Goal: Transaction & Acquisition: Purchase product/service

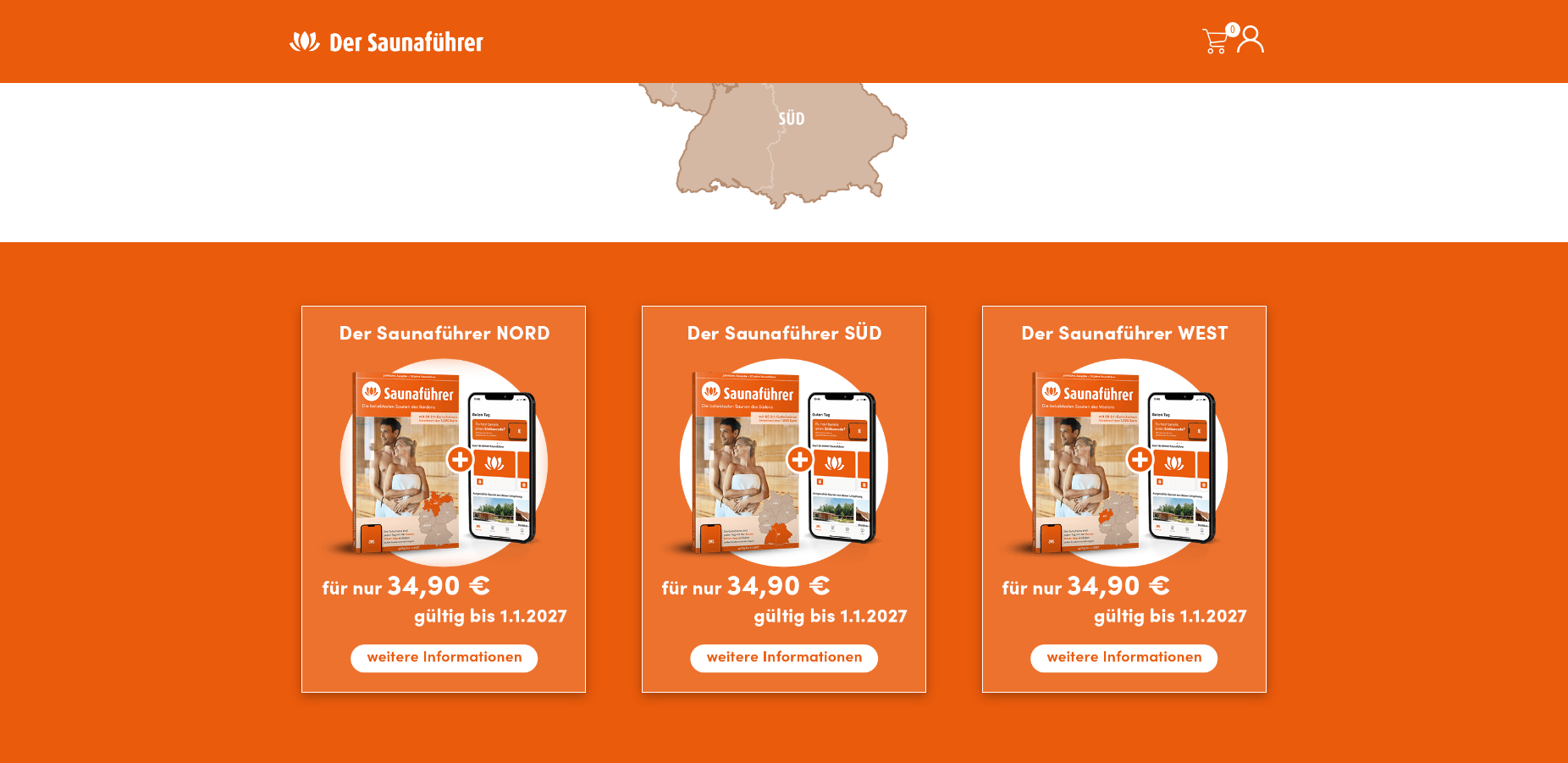
scroll to position [864, 0]
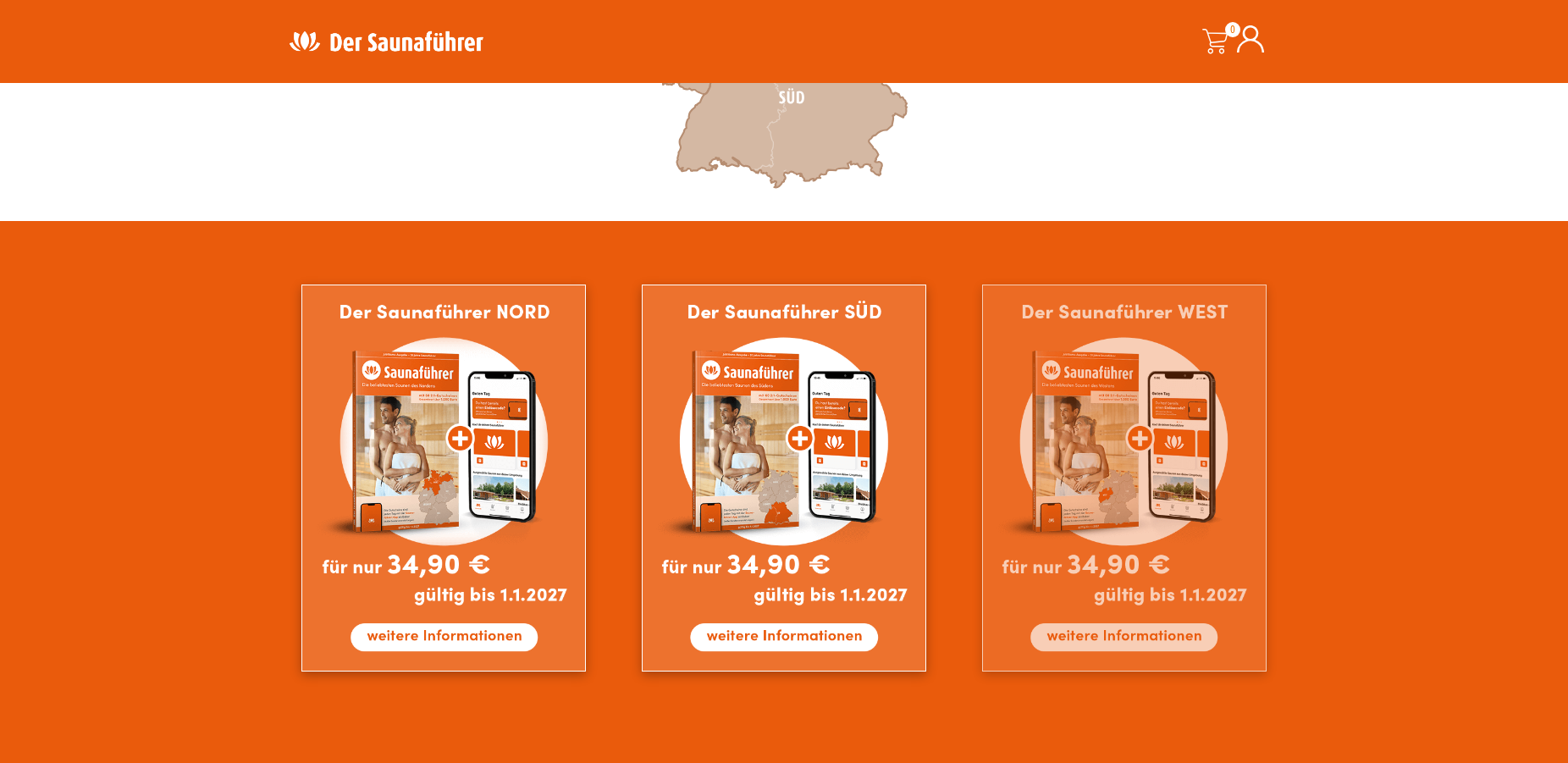
click at [1166, 640] on img at bounding box center [1124, 478] width 284 height 387
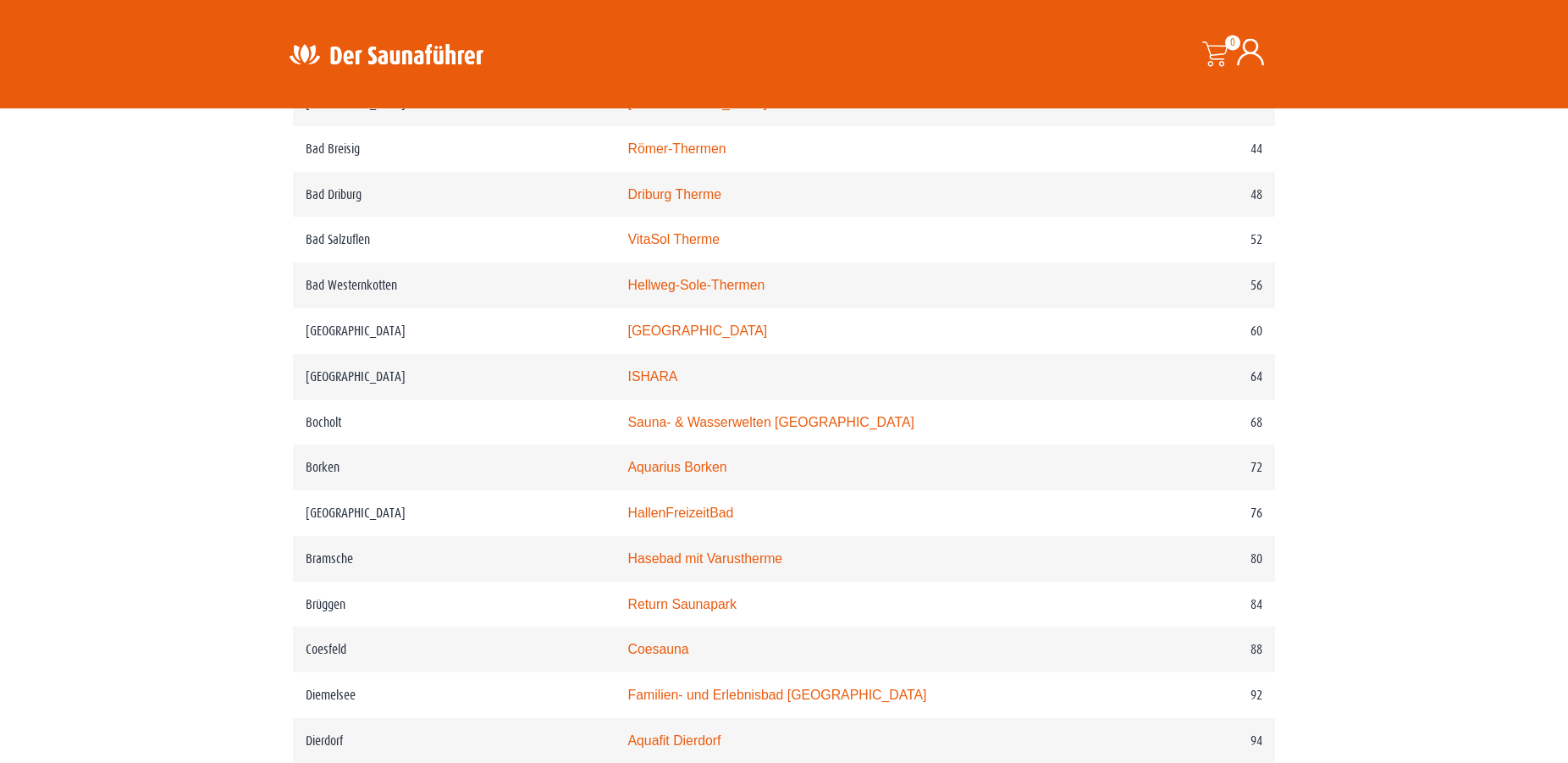
scroll to position [950, 0]
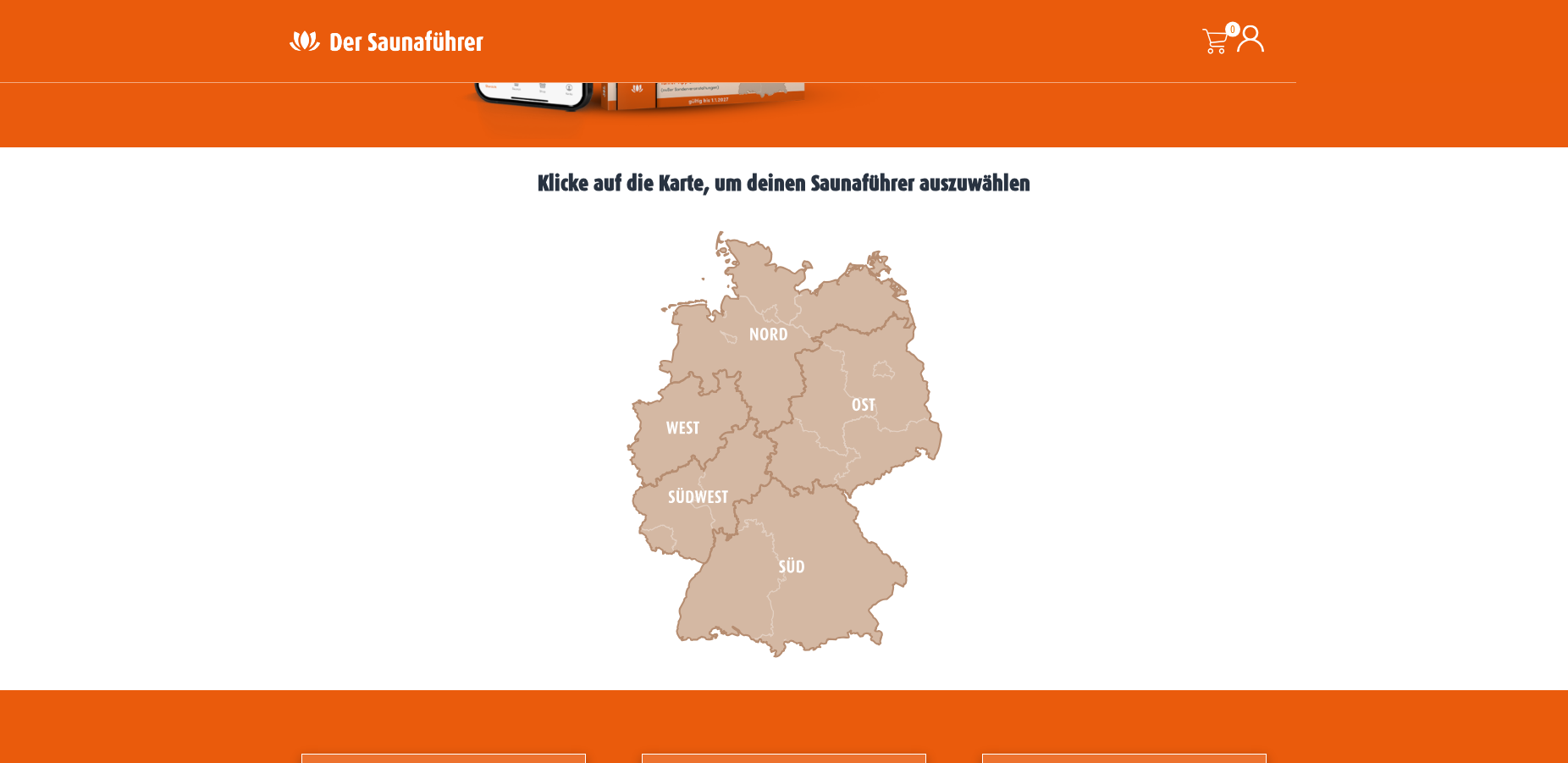
scroll to position [432, 0]
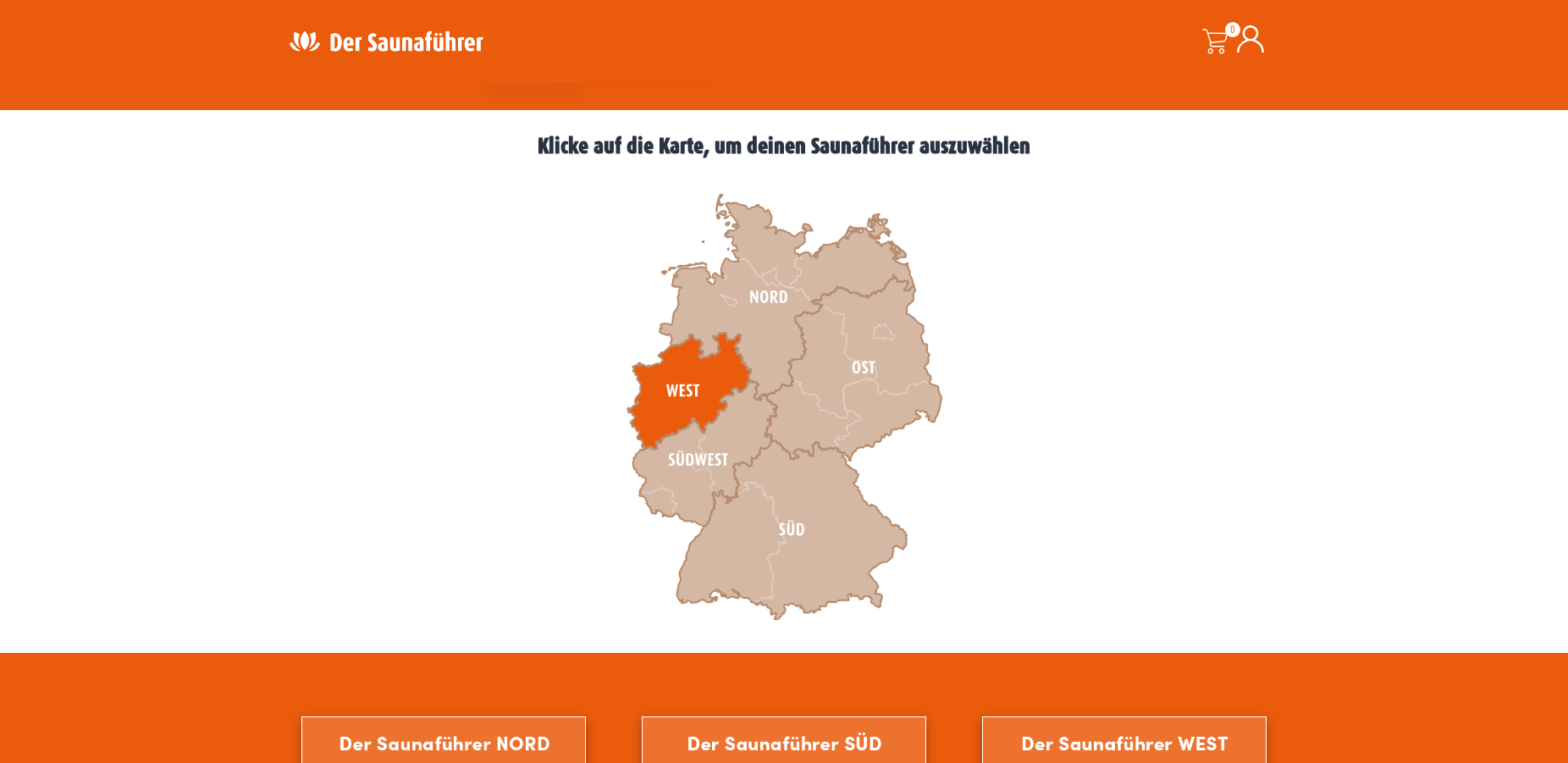
click at [674, 385] on icon at bounding box center [690, 391] width 124 height 117
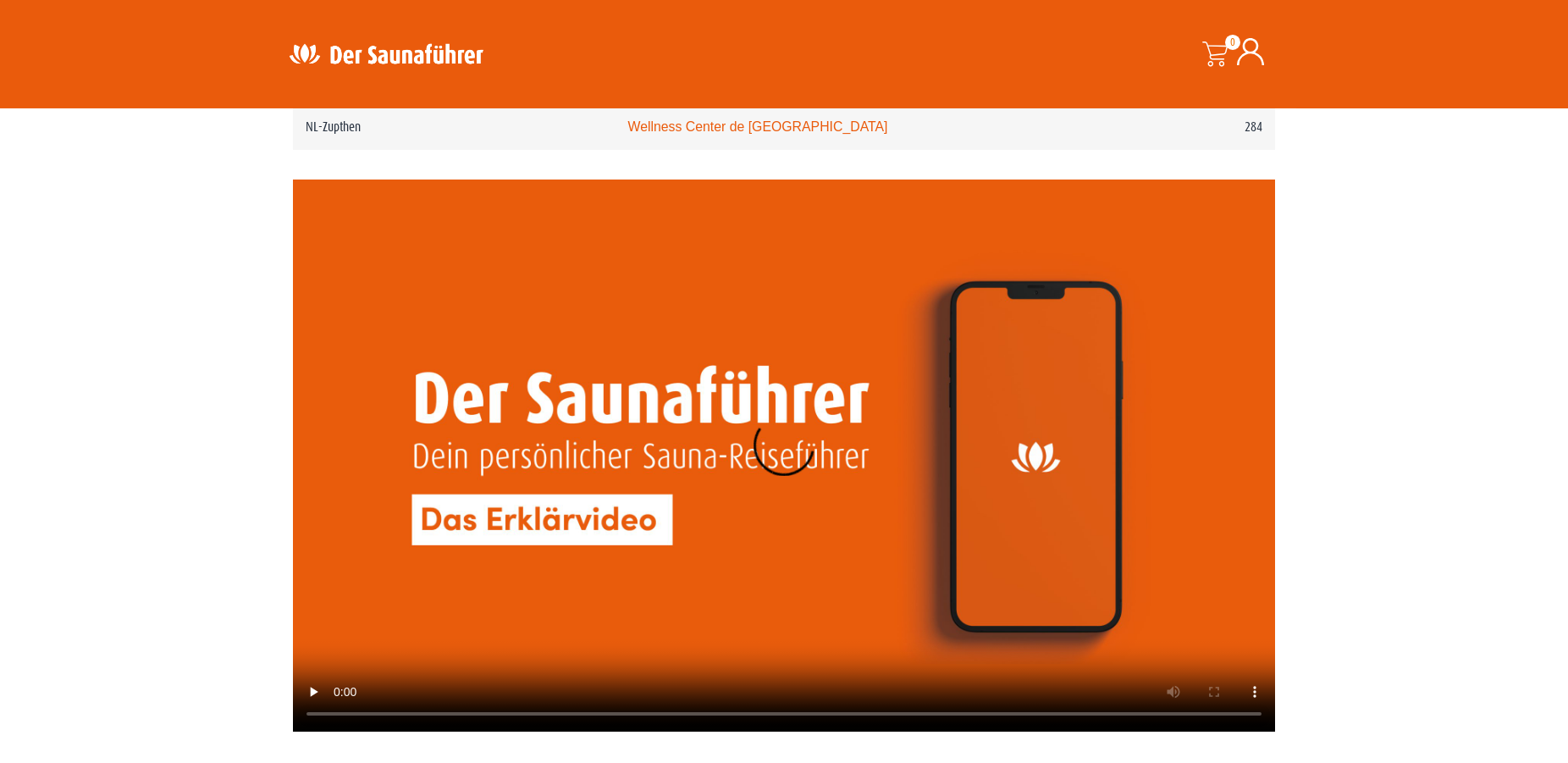
scroll to position [3887, 0]
